Goal: Entertainment & Leisure: Consume media (video, audio)

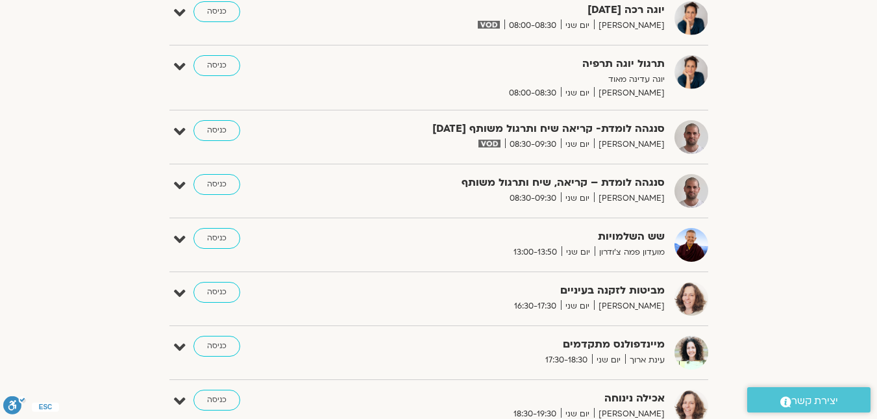
scroll to position [547, 0]
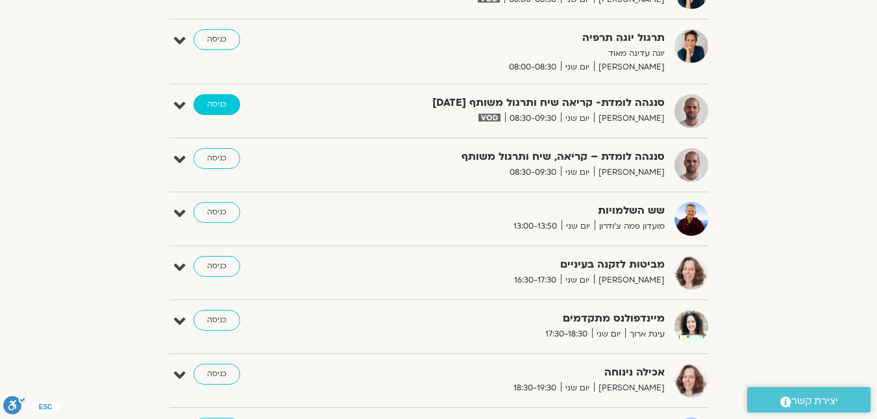
click at [219, 108] on link "כניסה" at bounding box center [217, 104] width 47 height 21
